Goal: Transaction & Acquisition: Obtain resource

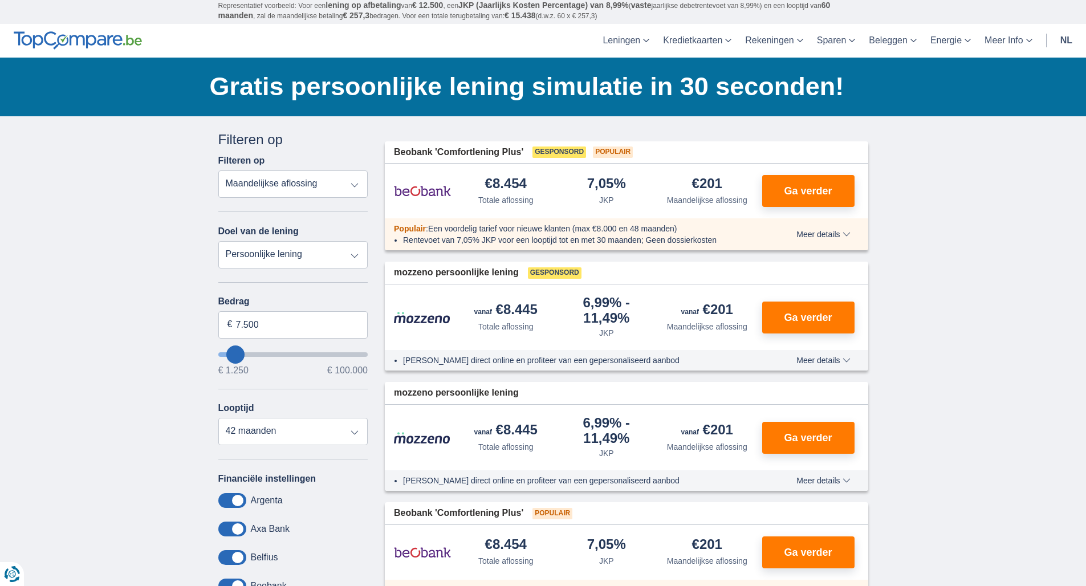
scroll to position [45, 0]
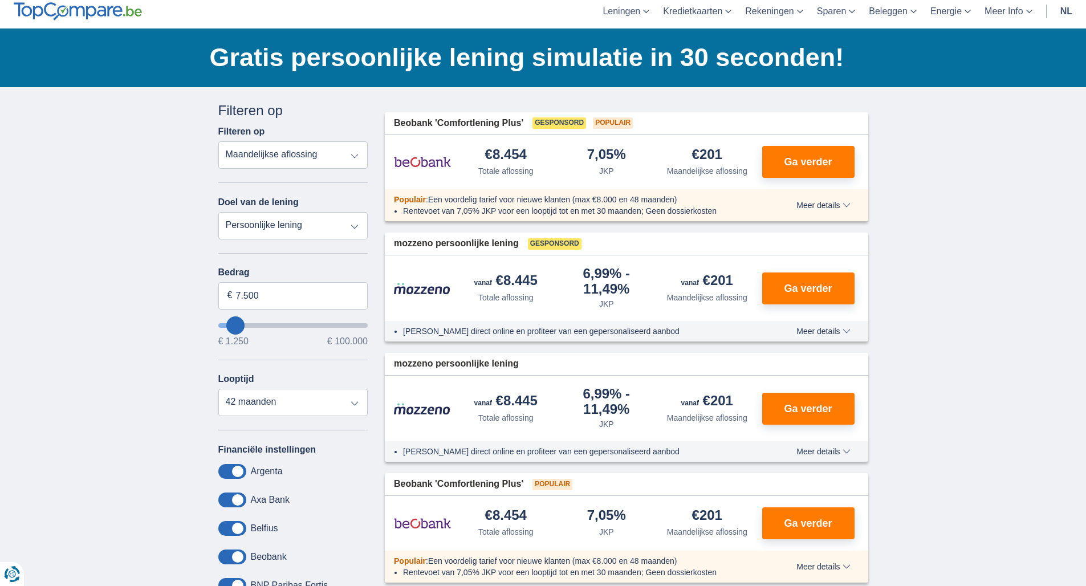
select select "vehicleLoan"
select select "3-4"
type input "15.000"
type input "15250"
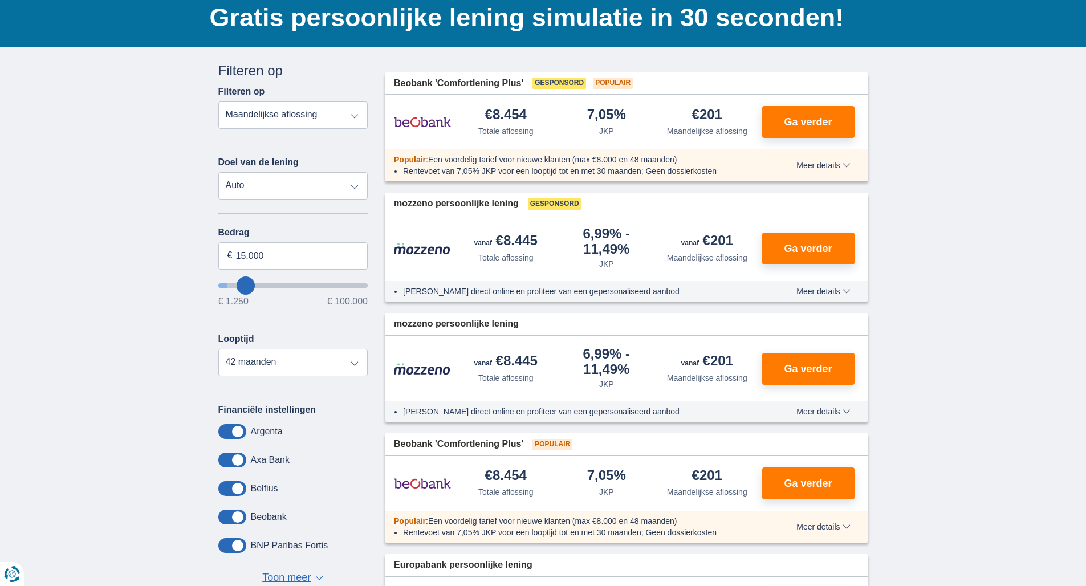
select select "60"
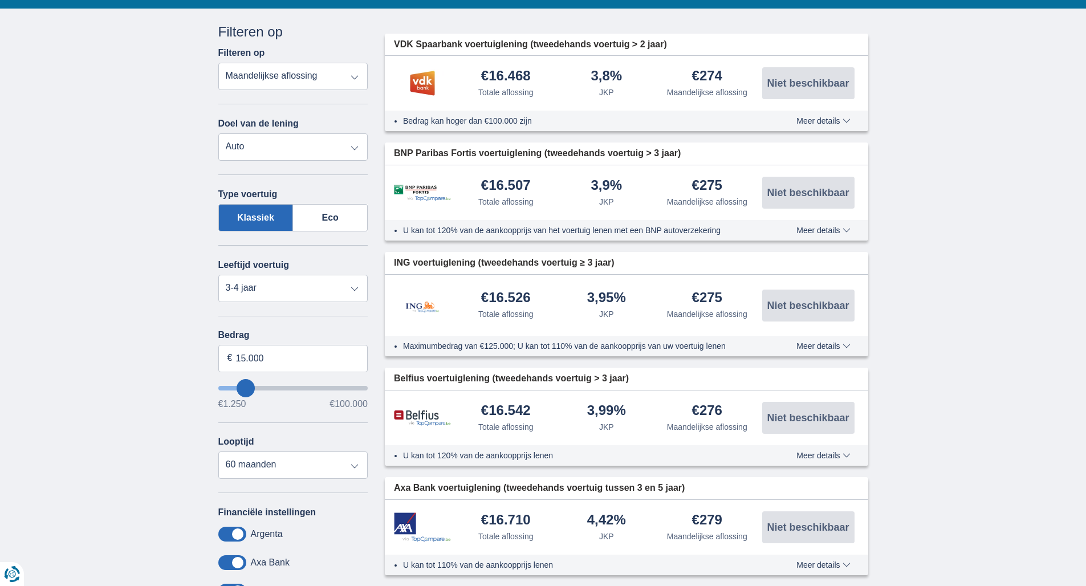
scroll to position [141, 0]
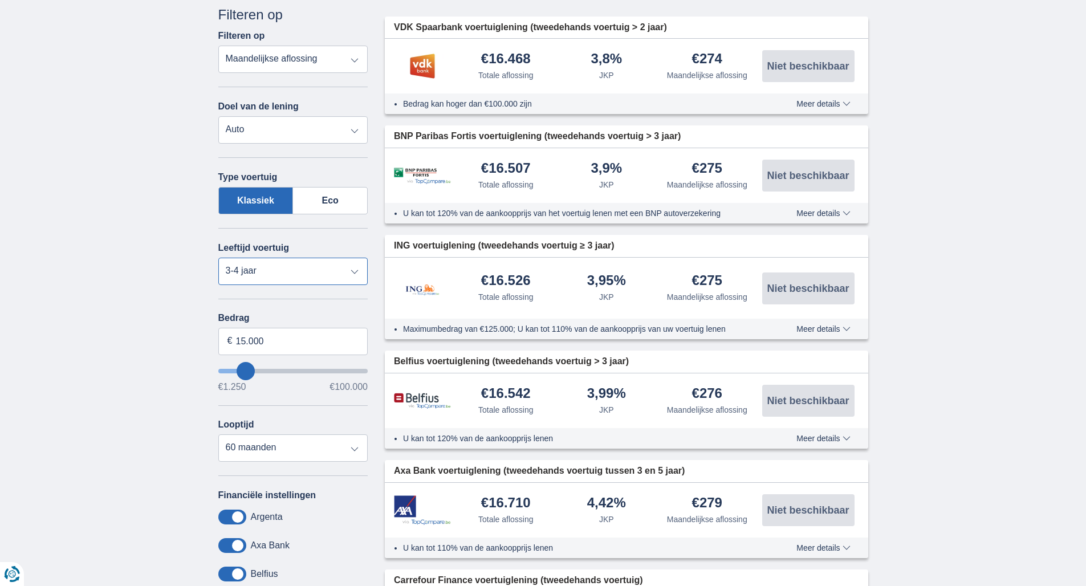
select select "5+"
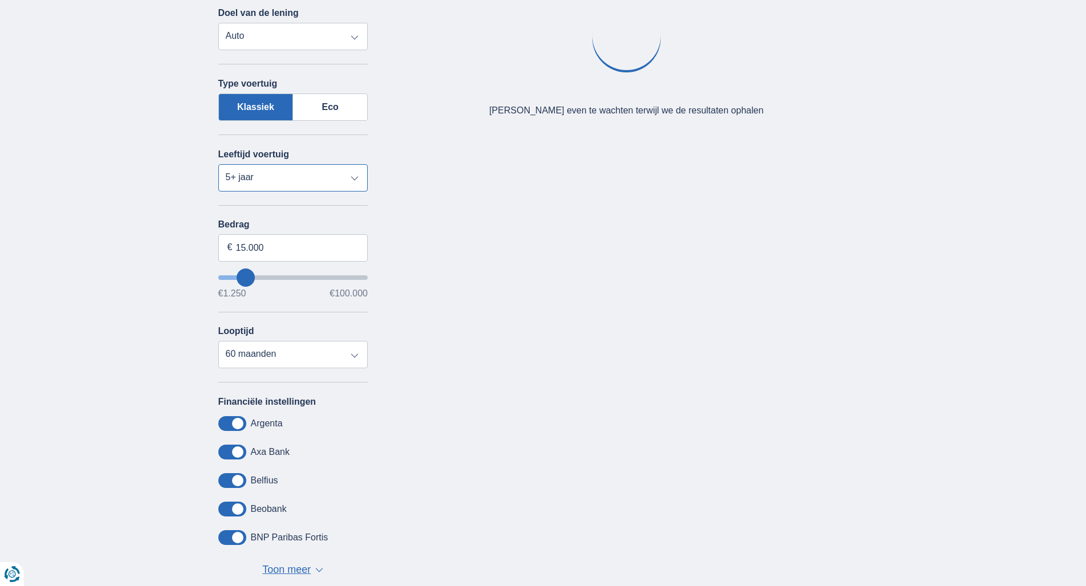
scroll to position [237, 0]
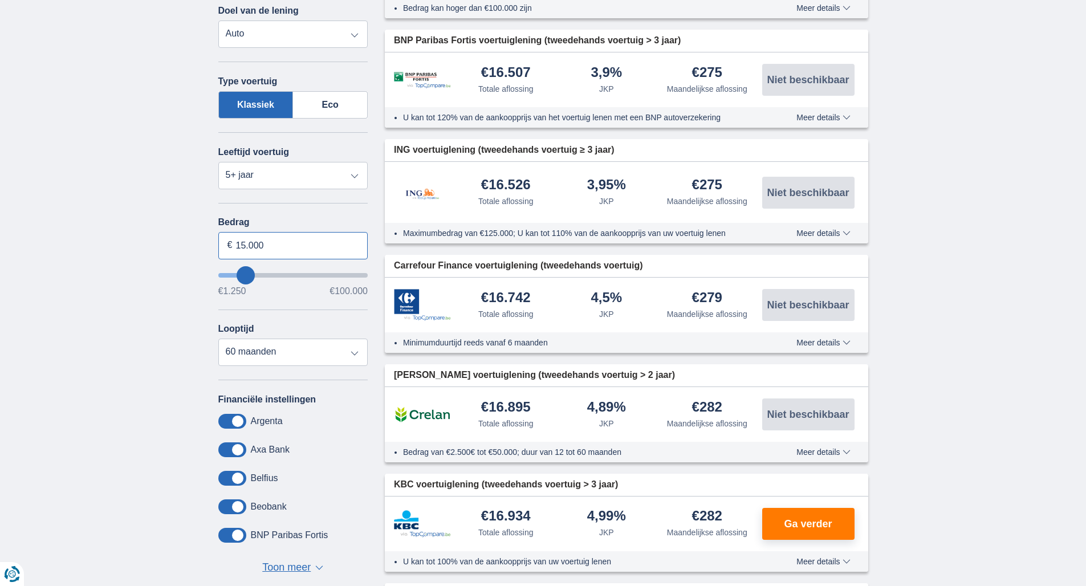
click at [256, 245] on input "15.000" at bounding box center [293, 245] width 150 height 27
type input "3.000"
type input "3250"
select select "30"
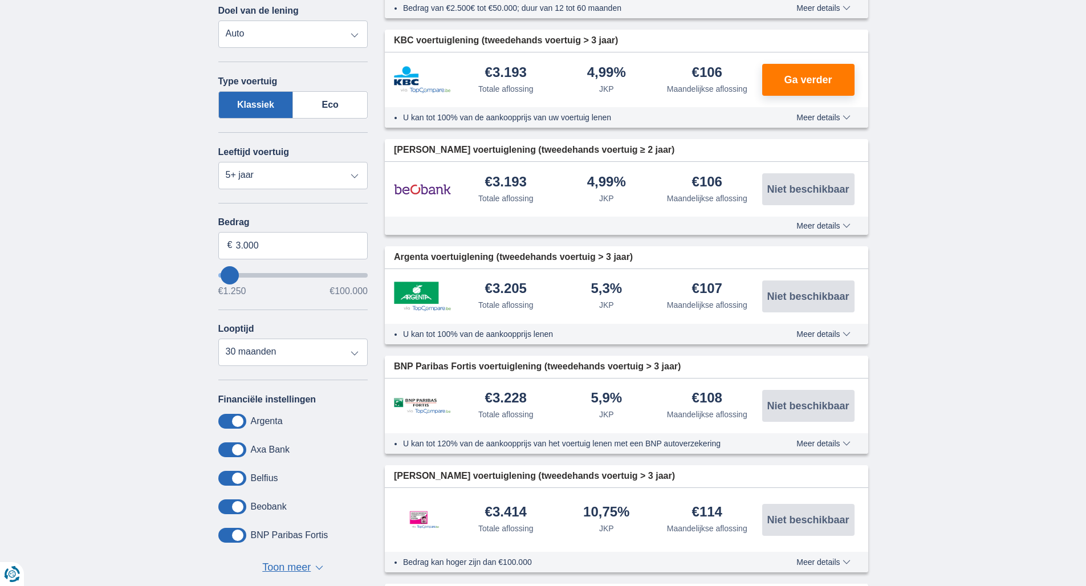
scroll to position [330, 0]
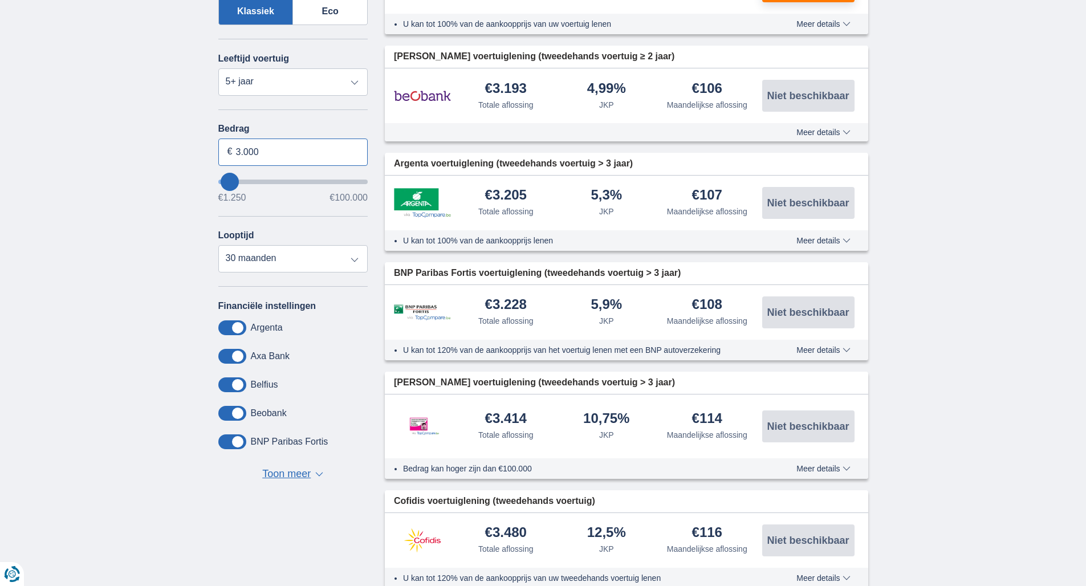
click at [272, 155] on input "3.000" at bounding box center [293, 152] width 150 height 27
type input "3.500"
type input "3250"
click at [165, 177] on div "× widget.non-eligible-application.title widget.non-eligible-application.text no…" at bounding box center [543, 209] width 1086 height 814
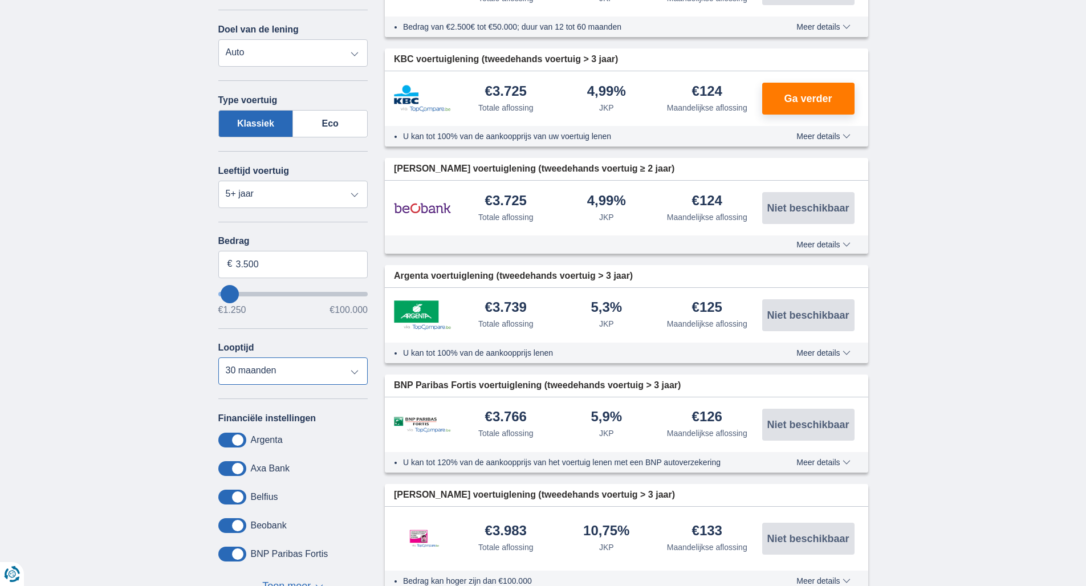
scroll to position [216, 0]
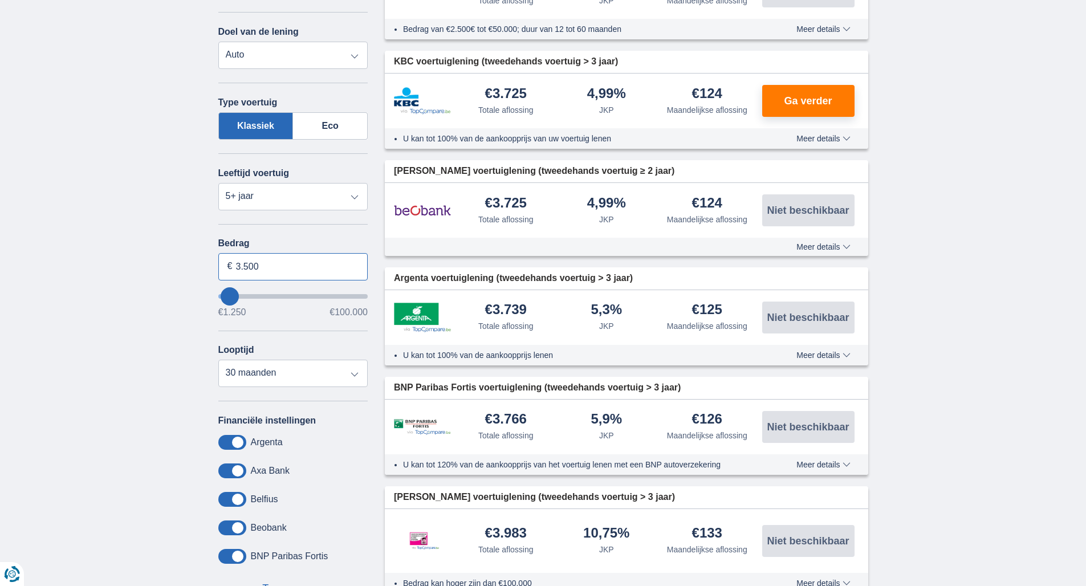
click at [286, 265] on input "3.500" at bounding box center [293, 266] width 150 height 27
type input "3.000"
type input "3250"
click at [141, 347] on div "× widget.non-eligible-application.title widget.non-eligible-application.text no…" at bounding box center [543, 324] width 1086 height 814
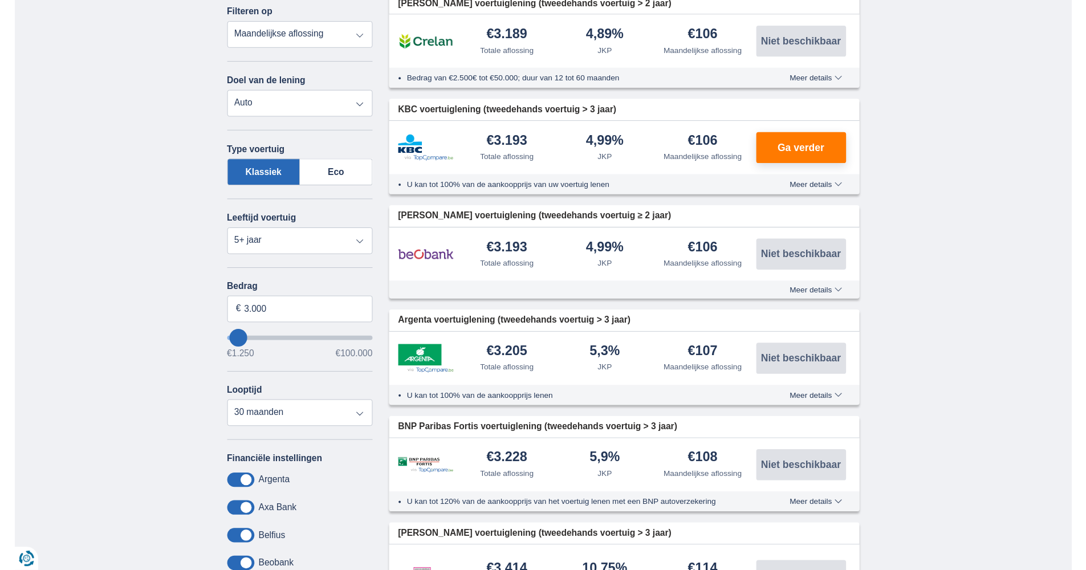
scroll to position [93, 0]
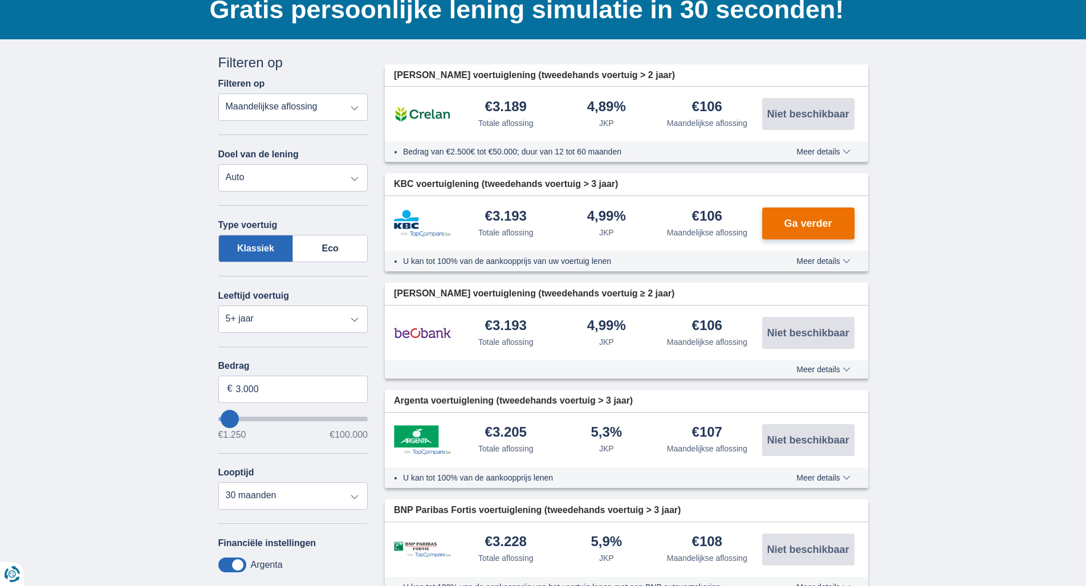
click at [807, 222] on span "Ga verder" at bounding box center [808, 223] width 48 height 10
